Goal: Transaction & Acquisition: Purchase product/service

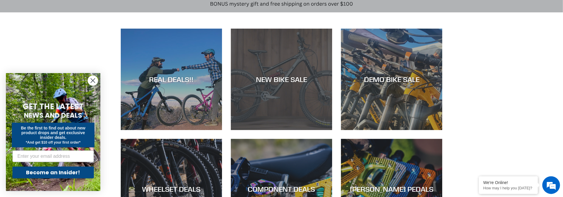
scroll to position [138, 0]
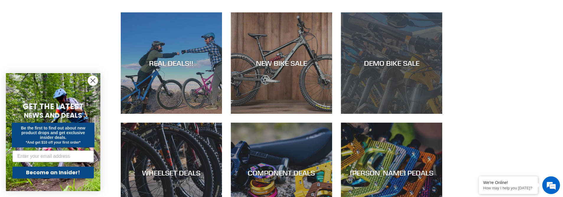
click at [387, 62] on div "DEMO BIKE SALE" at bounding box center [391, 63] width 101 height 9
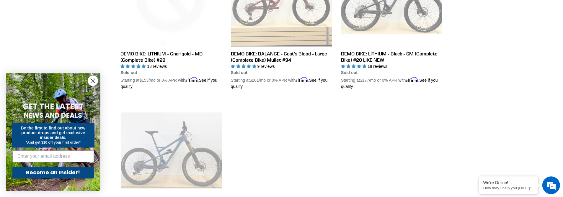
scroll to position [1020, 0]
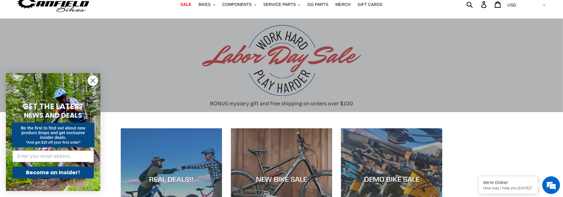
scroll to position [11, 0]
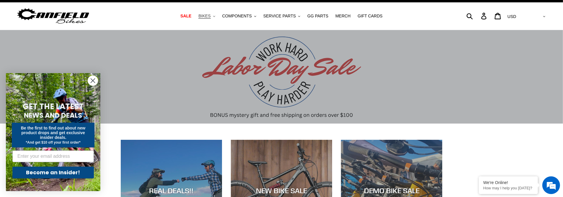
click at [210, 16] on span "BIKES" at bounding box center [204, 16] width 12 height 5
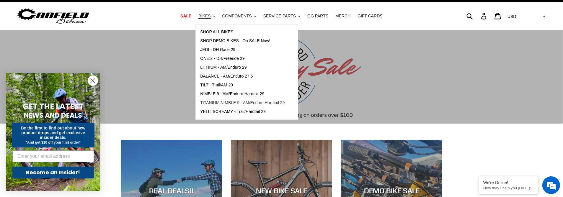
scroll to position [0, 0]
click at [226, 102] on span "TITANIUM NIMBLE 9 - AM/Enduro Hardtail 29" at bounding box center [242, 102] width 84 height 5
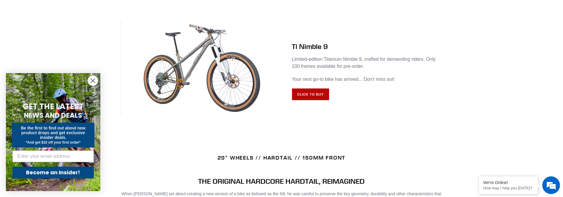
click at [317, 94] on link "Click to Buy" at bounding box center [310, 95] width 37 height 12
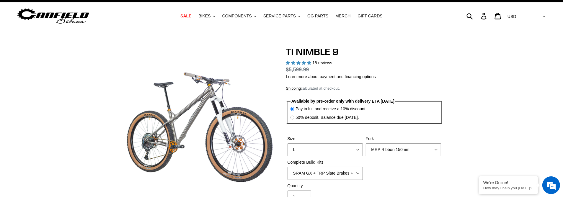
select select "highest-rating"
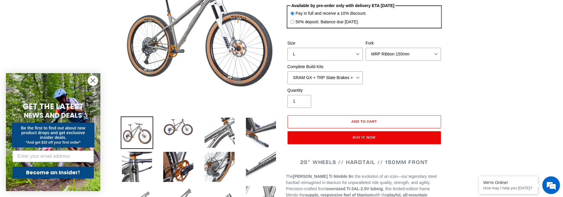
scroll to position [117, 0]
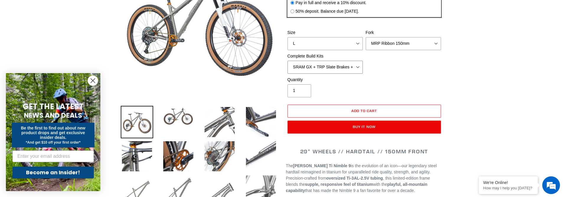
click at [287, 61] on select "SRAM GX + TRP Slate Brakes + Rotors + e13 LG-1 Wheels SHIMANO XT + SHIMANO brak…" at bounding box center [324, 67] width 75 height 13
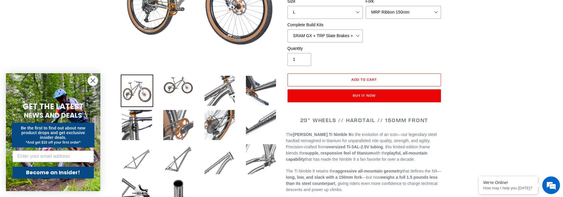
scroll to position [149, 0]
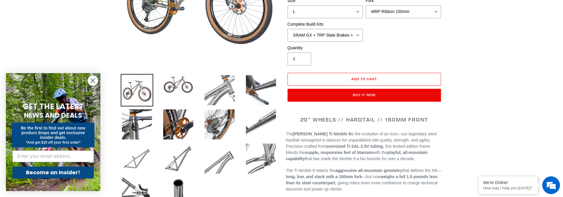
click at [213, 89] on img at bounding box center [219, 90] width 32 height 32
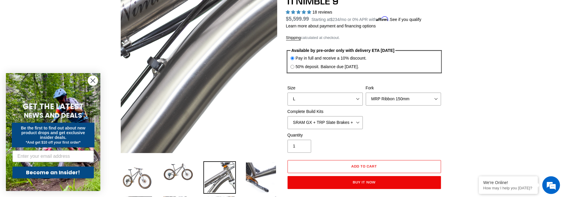
scroll to position [85, 0]
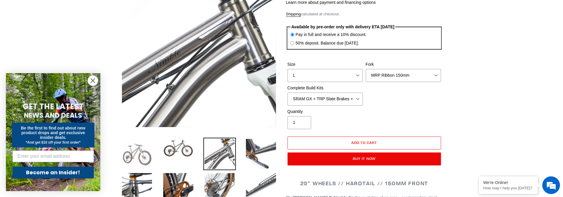
click at [141, 153] on img at bounding box center [137, 154] width 32 height 32
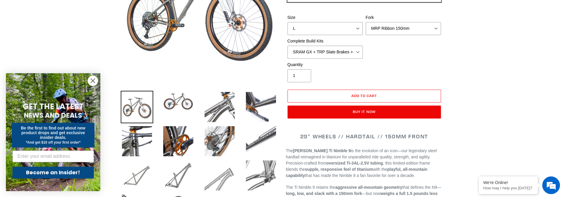
scroll to position [159, 0]
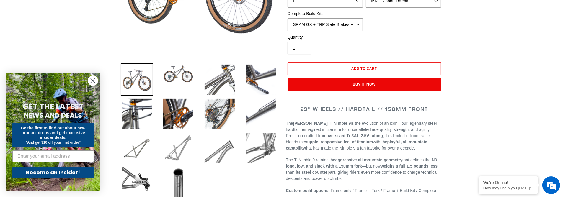
click at [183, 153] on img at bounding box center [178, 148] width 32 height 32
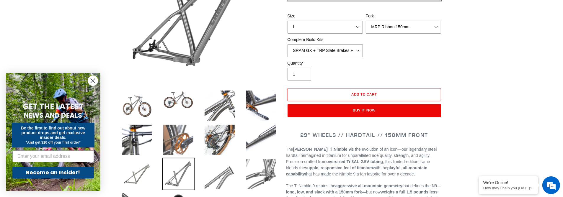
scroll to position [96, 0]
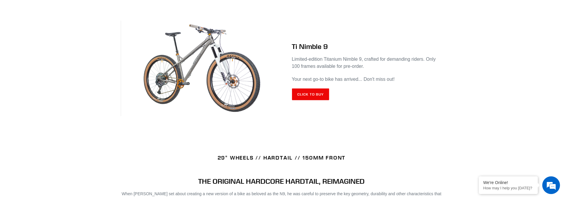
scroll to position [244, 0]
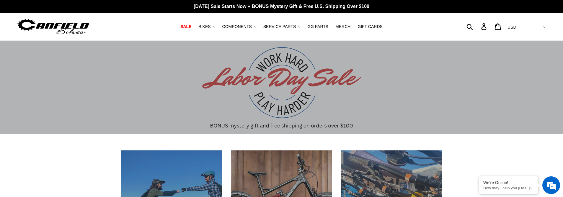
scroll to position [11, 0]
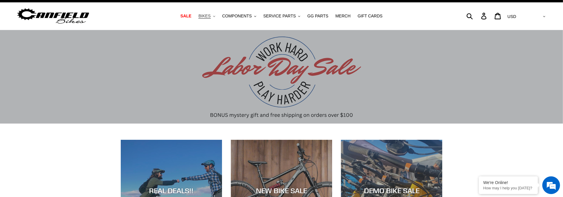
drag, startPoint x: 0, startPoint y: 0, endPoint x: 210, endPoint y: 17, distance: 210.5
click at [210, 17] on span "BIKES" at bounding box center [204, 16] width 12 height 5
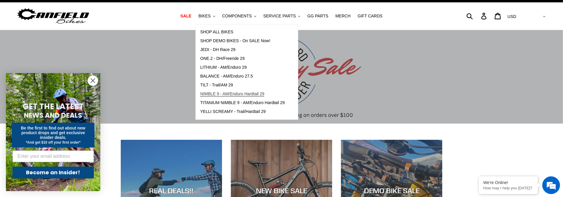
click at [228, 94] on span "NIMBLE 9 - AM/Enduro Hardtail 29" at bounding box center [232, 93] width 64 height 5
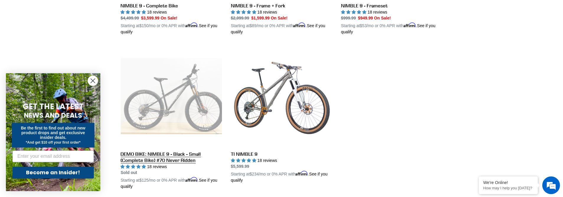
scroll to position [276, 0]
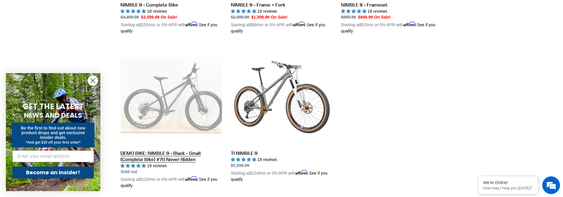
click at [163, 103] on link "DEMO BIKE: NIMBLE 9 - Black - Small (Complete Bike) #70 Never Ridden" at bounding box center [171, 117] width 101 height 144
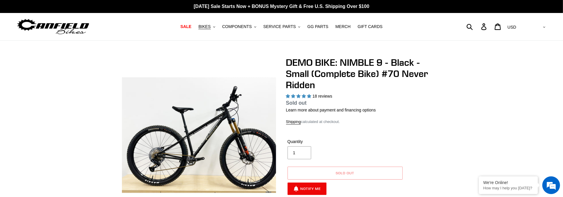
select select "highest-rating"
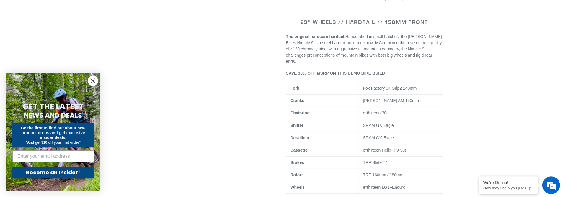
scroll to position [319, 0]
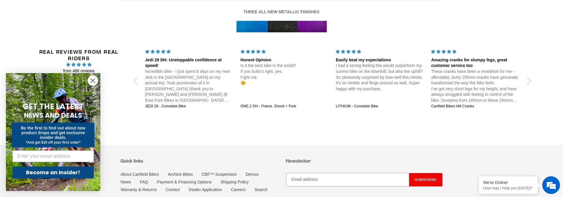
scroll to position [1059, 0]
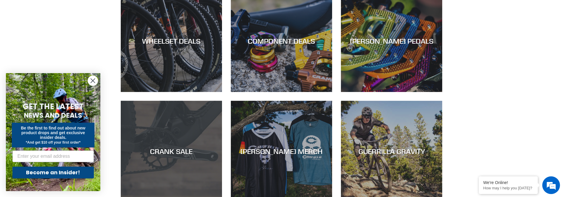
scroll to position [287, 0]
